Goal: Complete application form

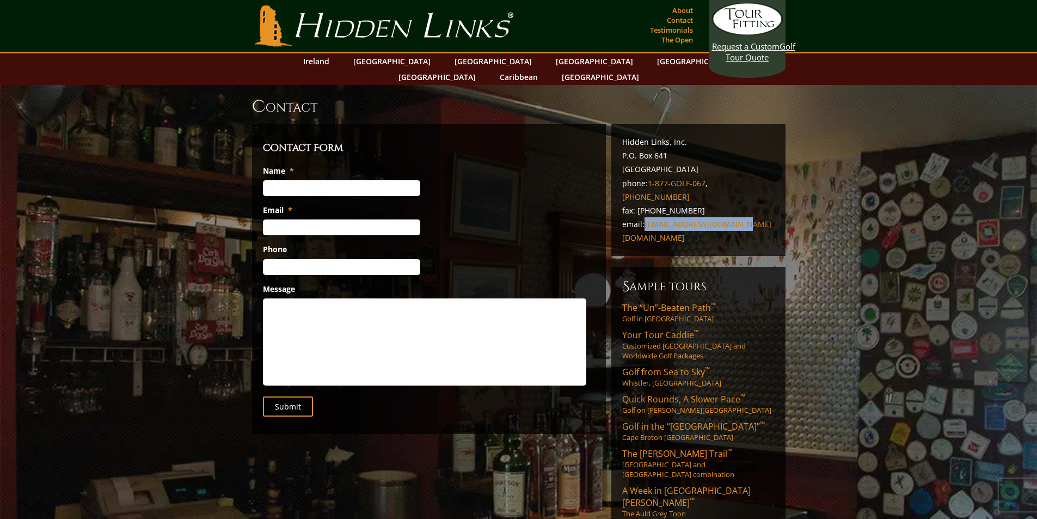
drag, startPoint x: 738, startPoint y: 194, endPoint x: 645, endPoint y: 195, distance: 93.0
click at [645, 195] on p "Hidden Links, Inc. P.O. [GEOGRAPHIC_DATA] phone: [PHONE_NUMBER] , [PHONE_NUMBER…" at bounding box center [698, 190] width 152 height 110
copy link "[EMAIL_ADDRESS][DOMAIN_NAME]"
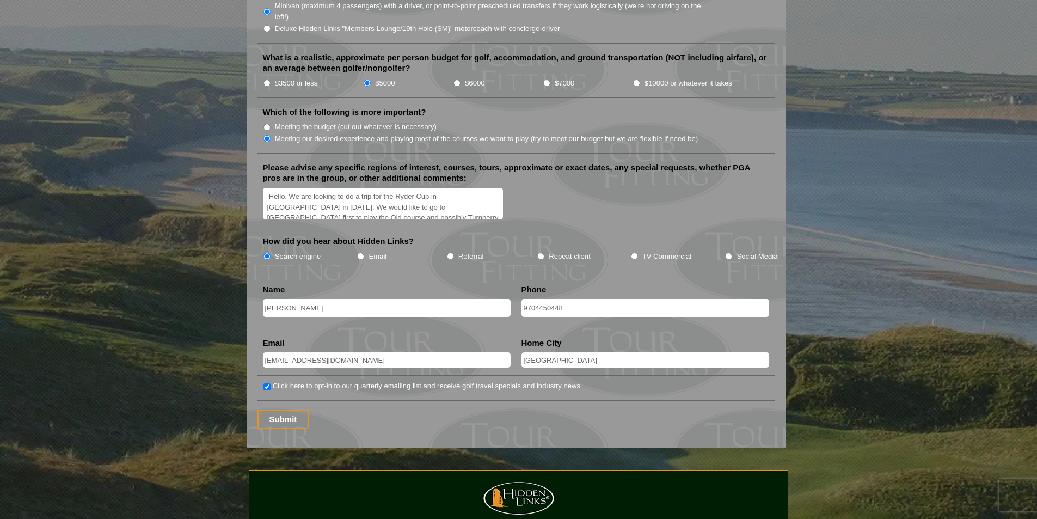
scroll to position [39, 0]
drag, startPoint x: 268, startPoint y: 183, endPoint x: 514, endPoint y: 216, distance: 247.6
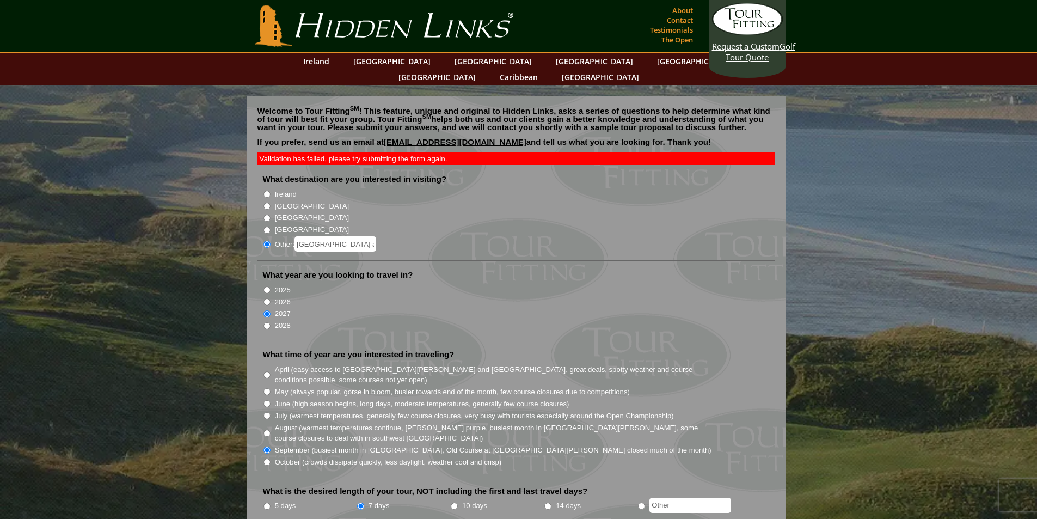
scroll to position [1290, 0]
